Goal: Go to known website: Go to known website

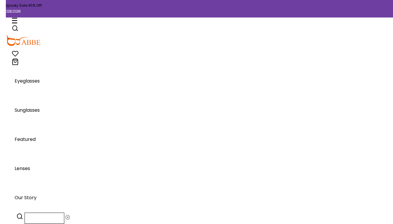
scroll to position [5664, 0]
